Goal: Browse casually: Explore the website without a specific task or goal

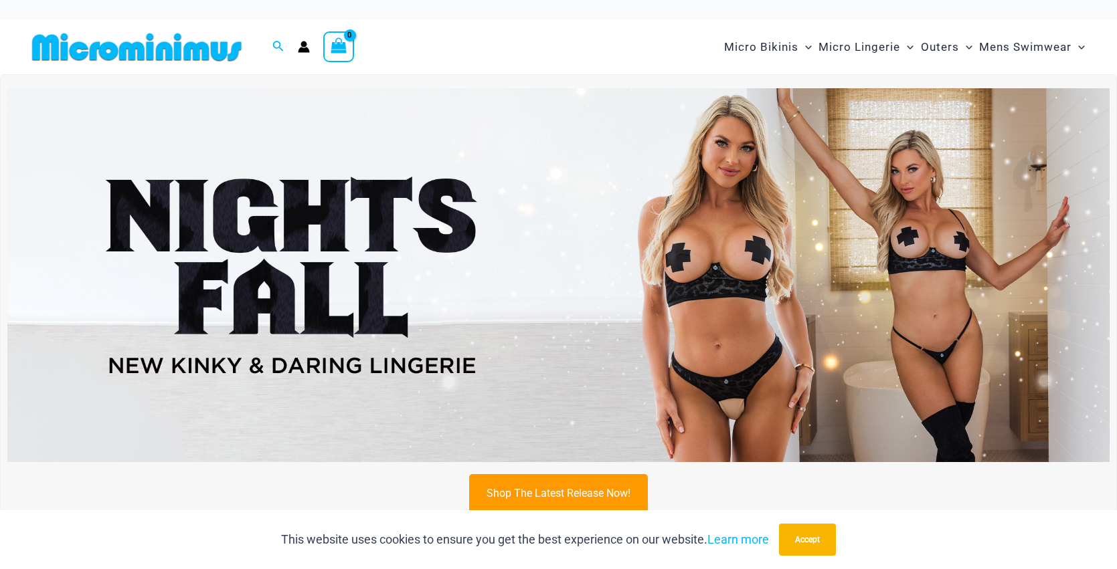
scroll to position [26, 0]
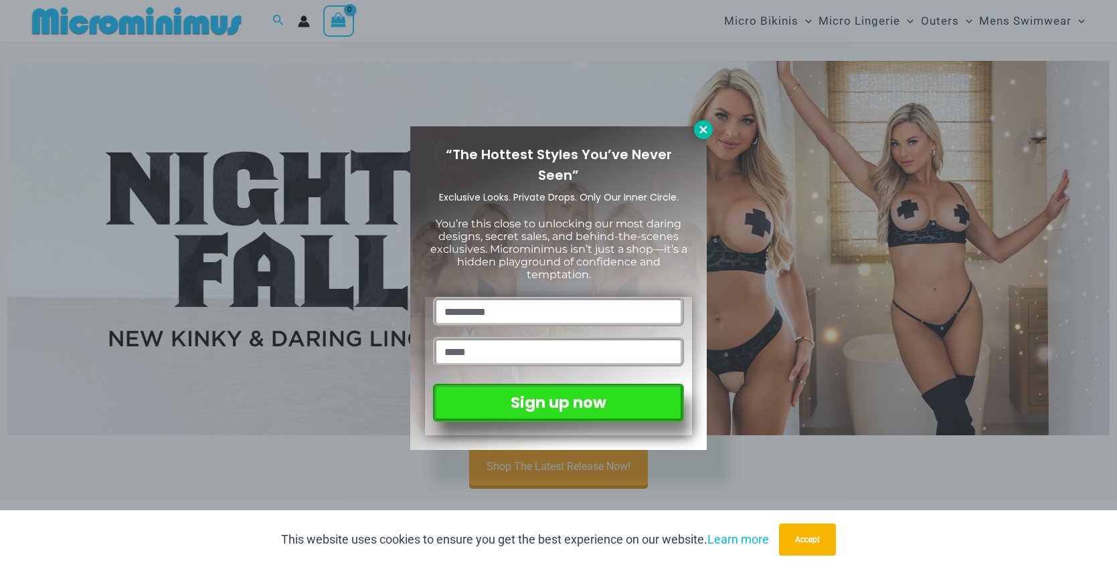
click at [700, 126] on icon at bounding box center [702, 129] width 7 height 7
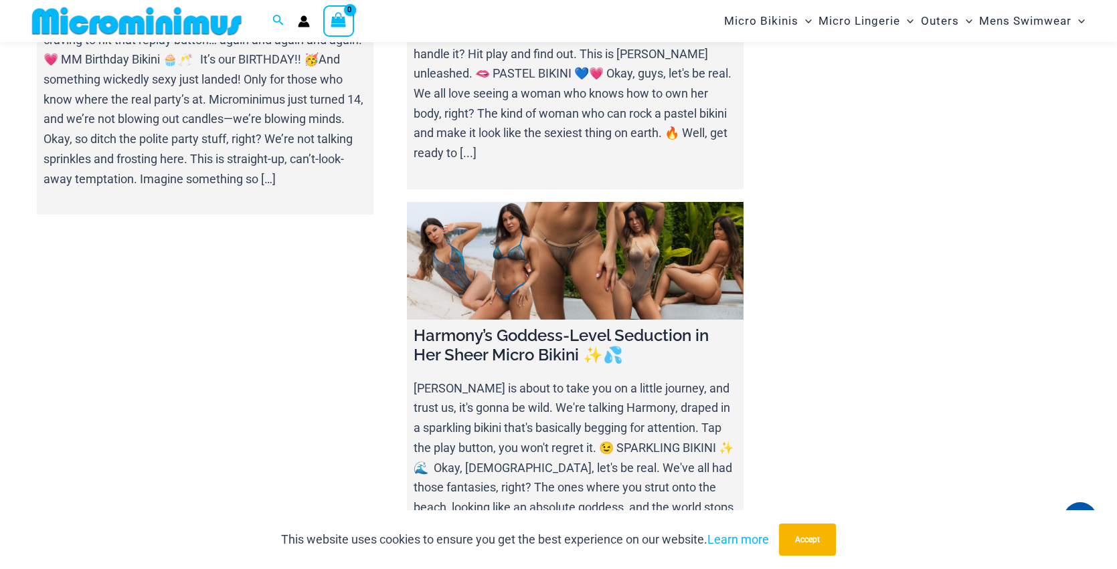
scroll to position [4841, 0]
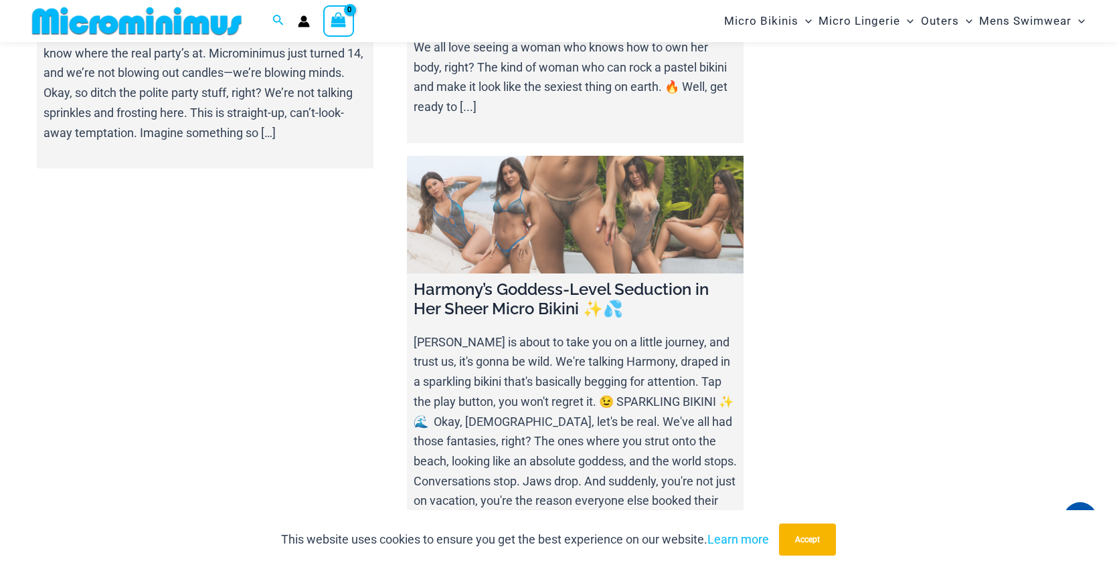
click at [557, 180] on link at bounding box center [575, 215] width 336 height 118
click at [553, 176] on link at bounding box center [575, 215] width 336 height 118
click at [561, 186] on link at bounding box center [575, 215] width 336 height 118
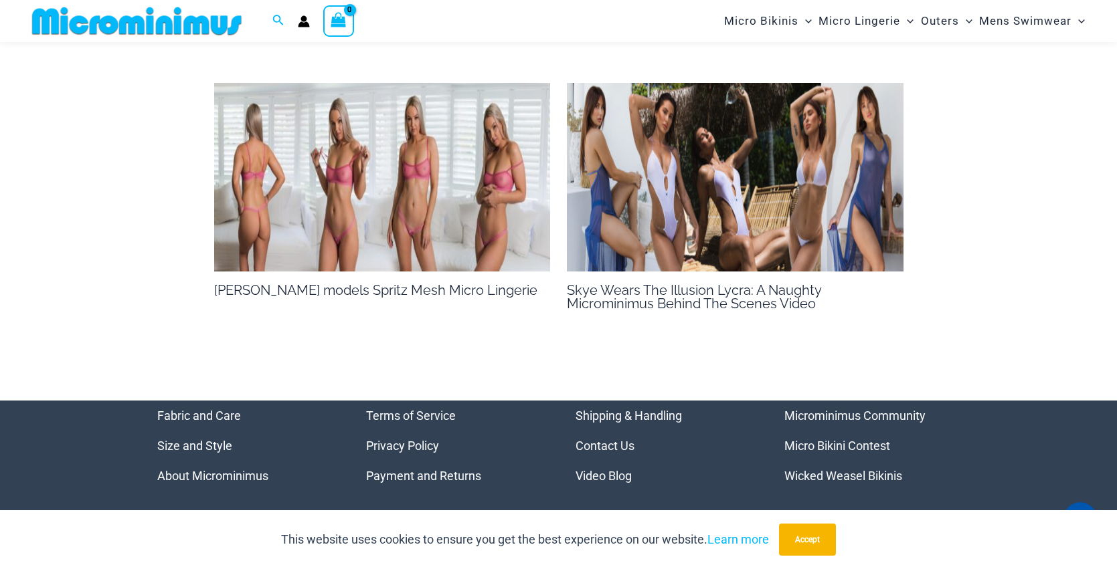
scroll to position [2144, 0]
